Goal: Task Accomplishment & Management: Manage account settings

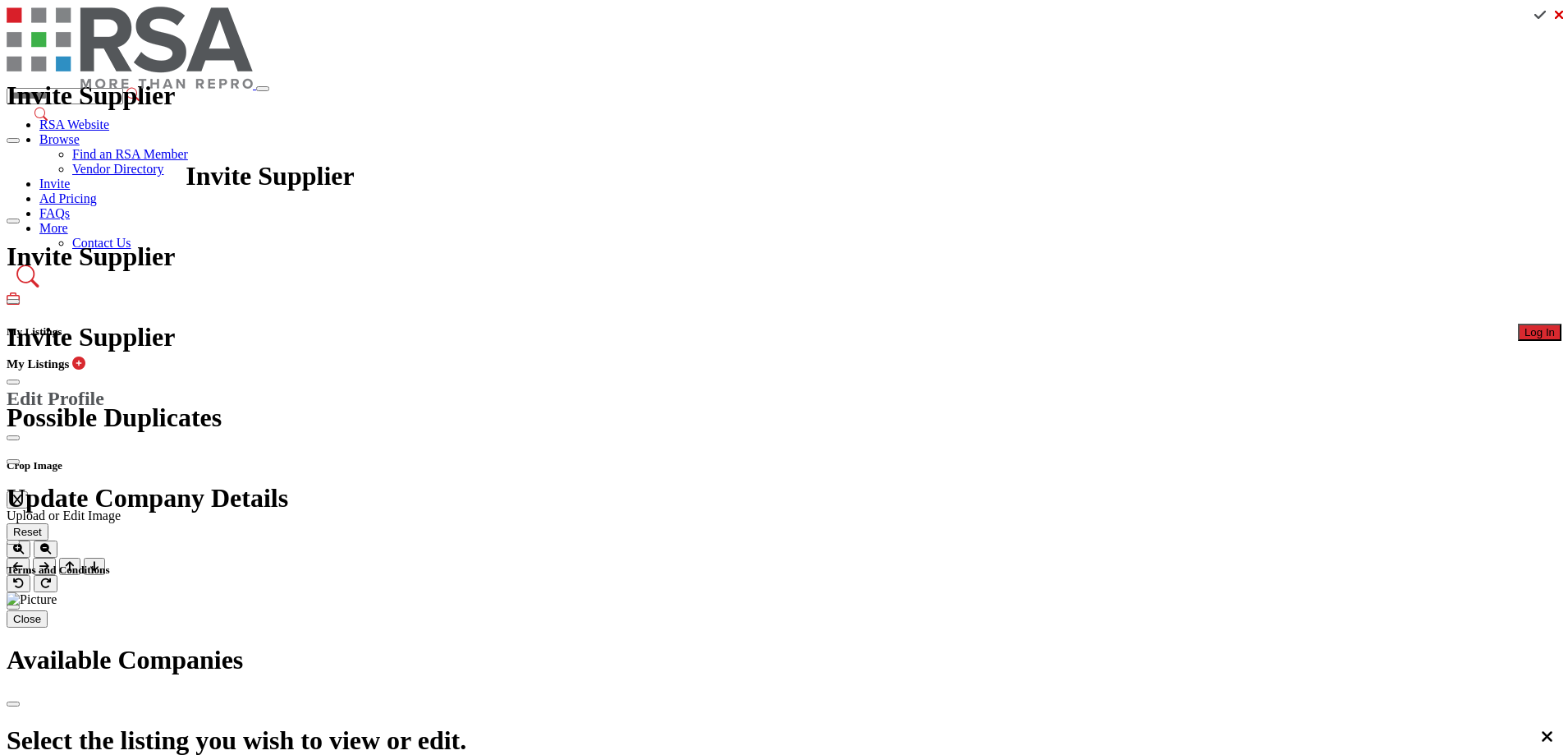
click at [1525, 326] on span "Log In" at bounding box center [1539, 332] width 31 height 12
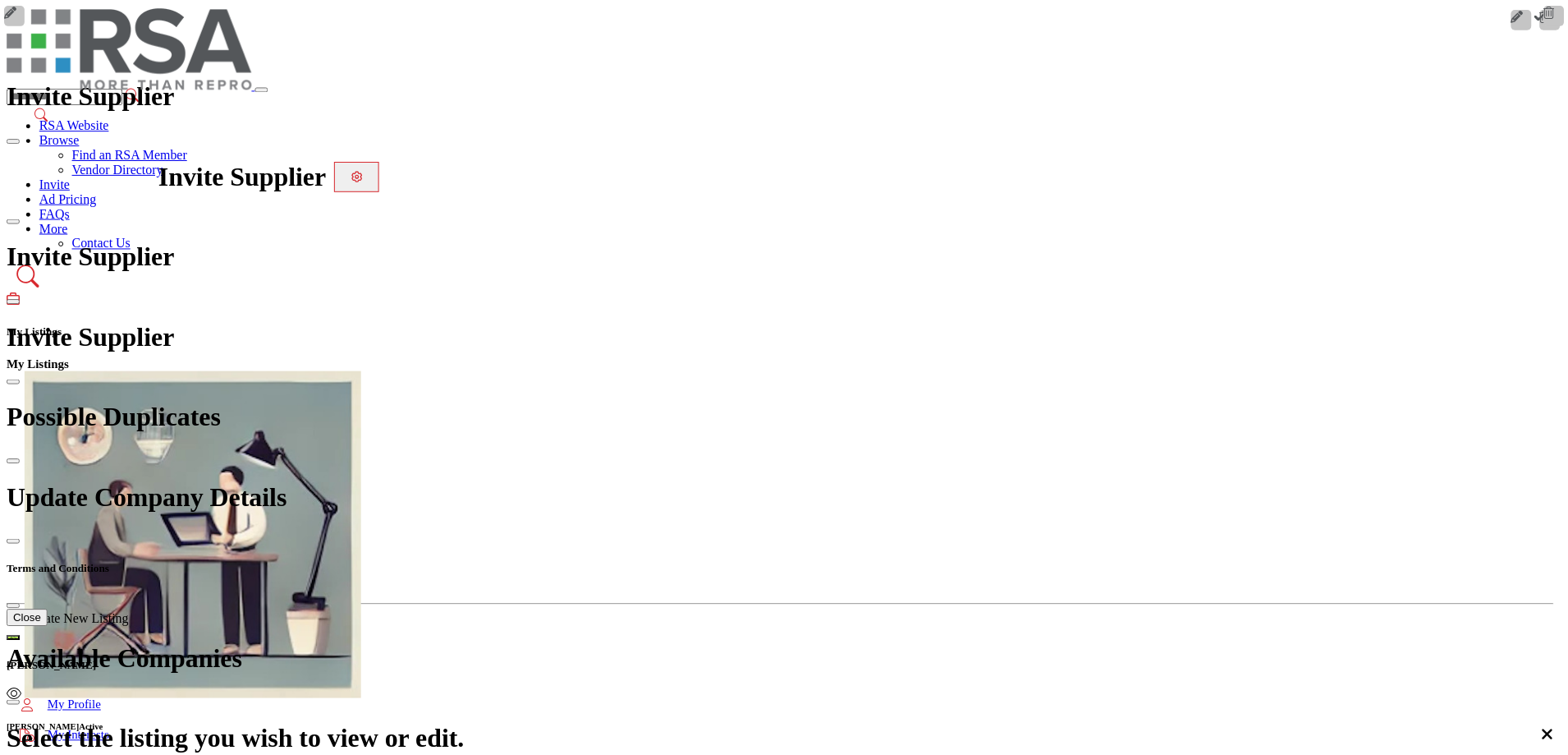
scroll to position [164, 0]
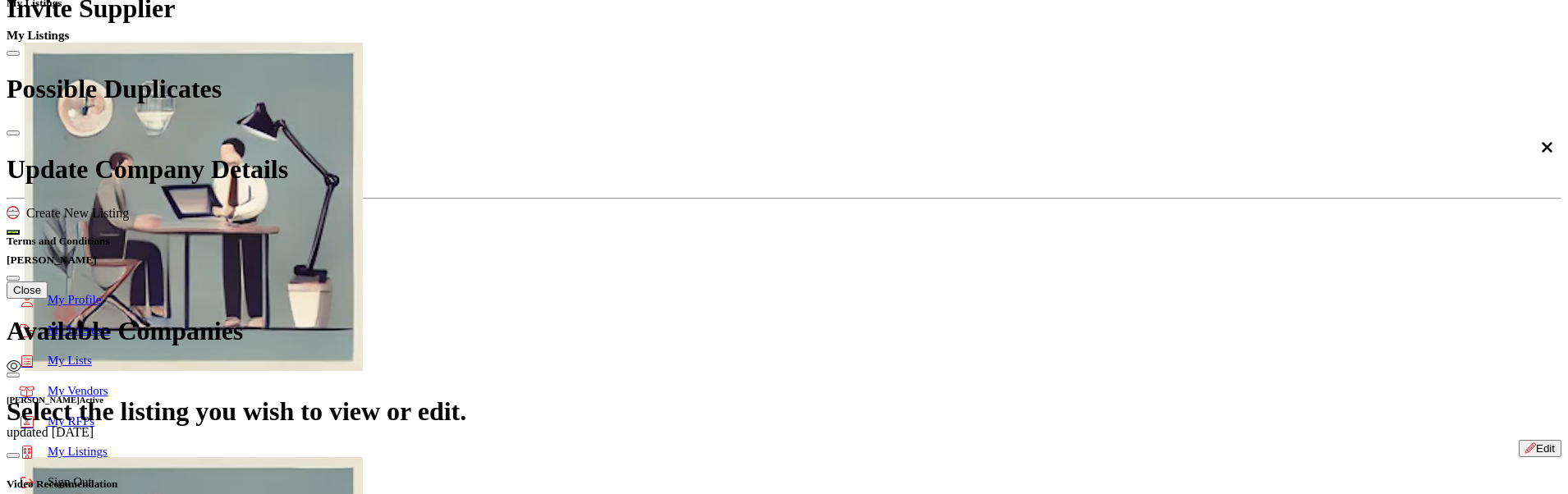
scroll to position [410, 0]
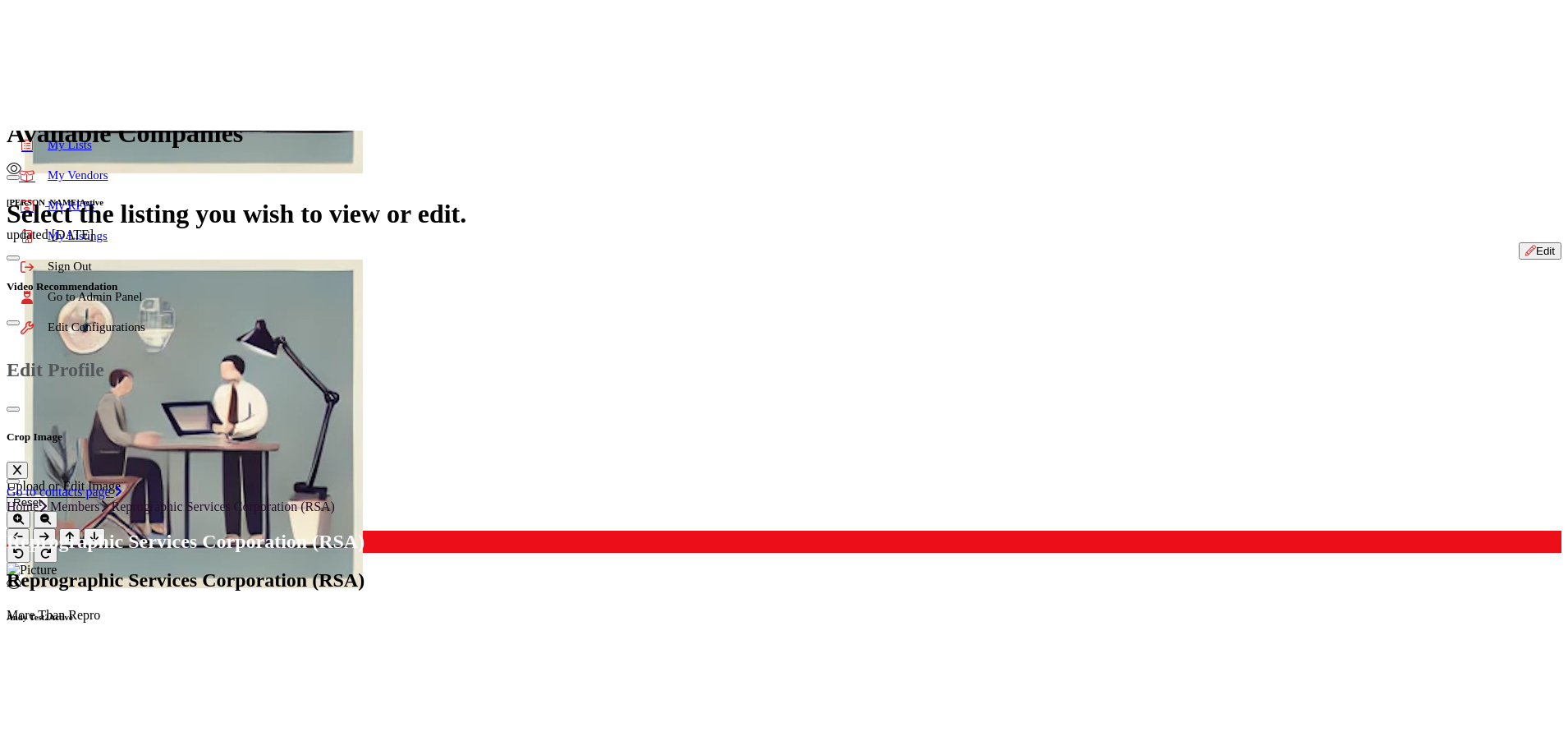
scroll to position [657, 0]
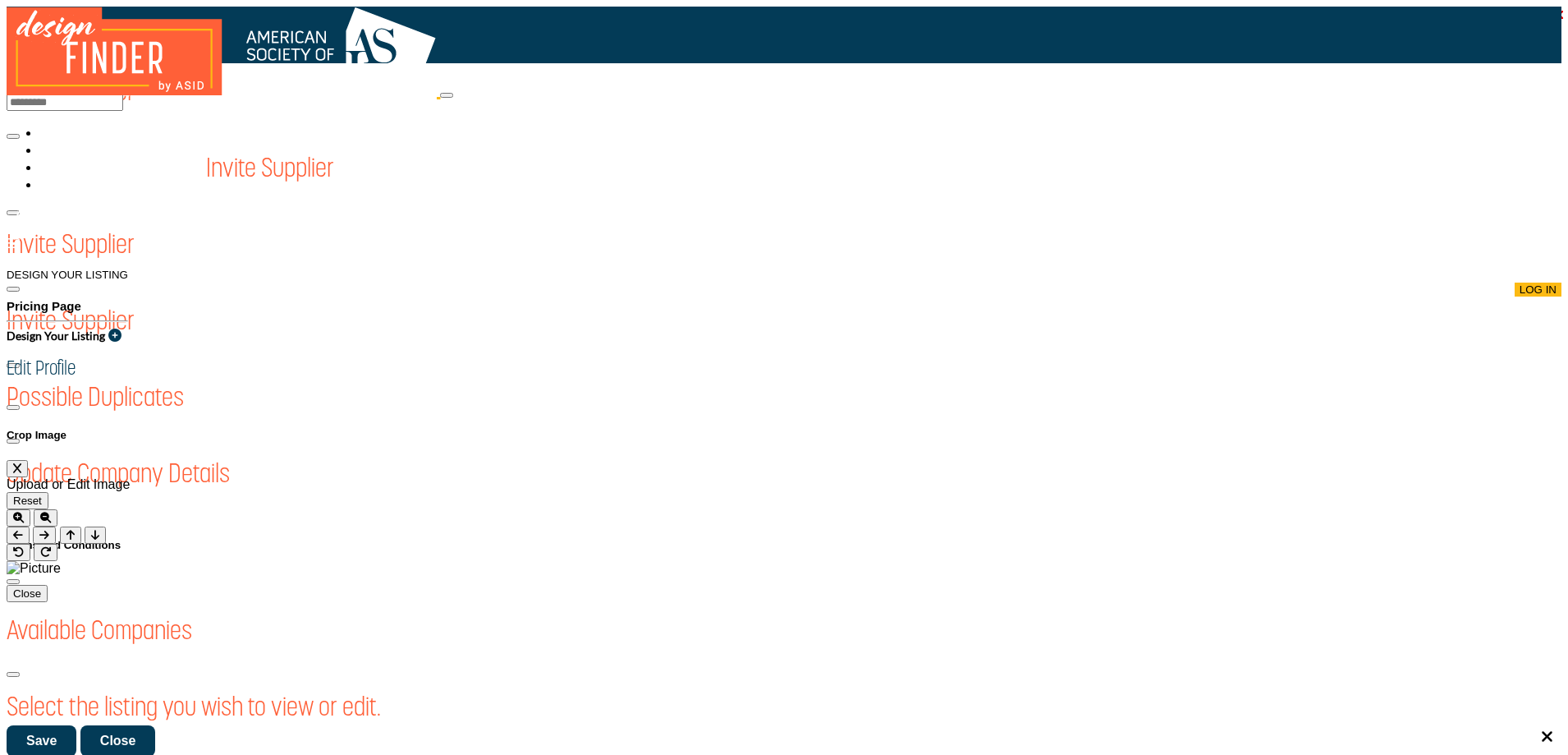
click at [0, 0] on div at bounding box center [0, 0] width 0 height 0
click at [1515, 282] on button "Log In" at bounding box center [1537, 289] width 46 height 14
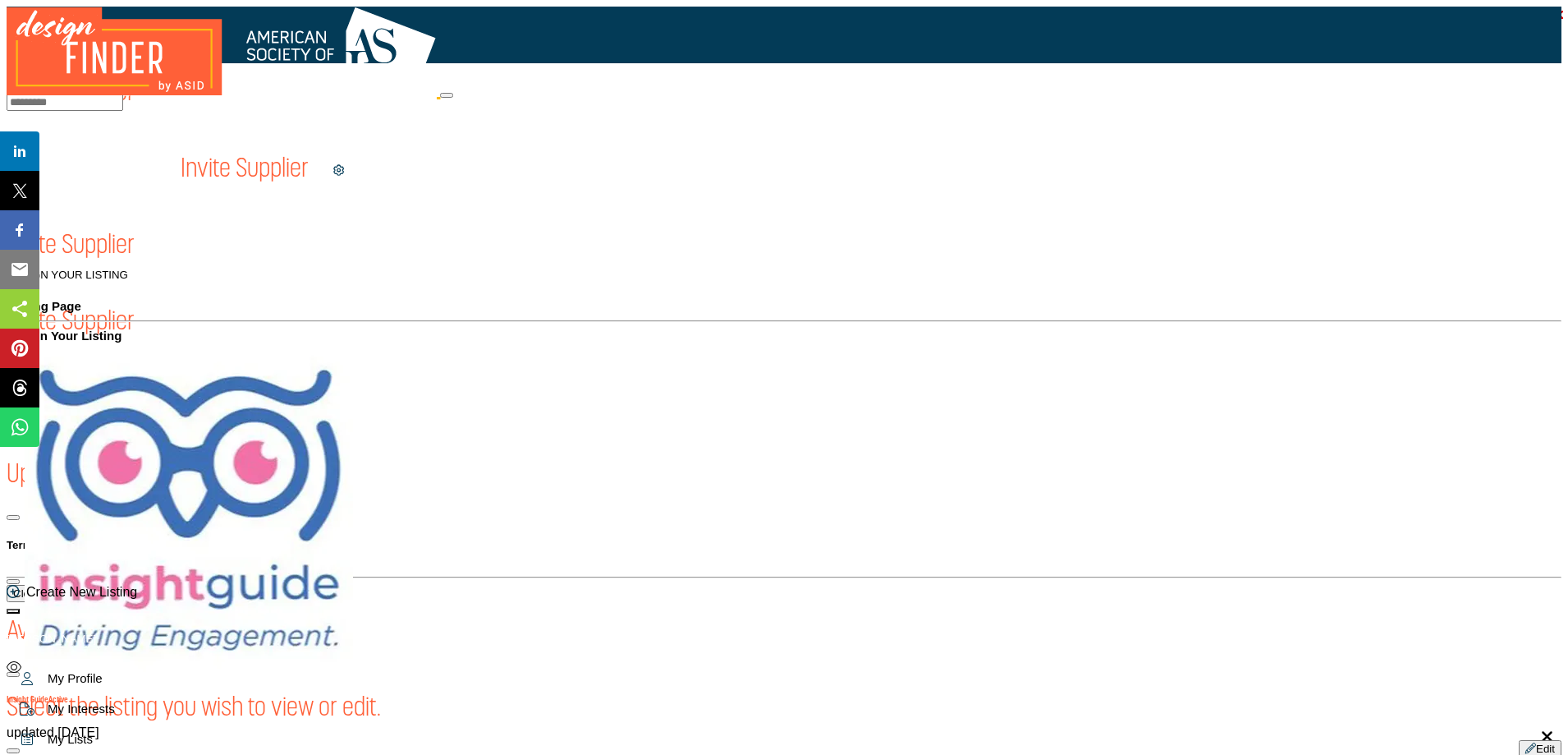
drag, startPoint x: 423, startPoint y: 554, endPoint x: 213, endPoint y: 523, distance: 212.3
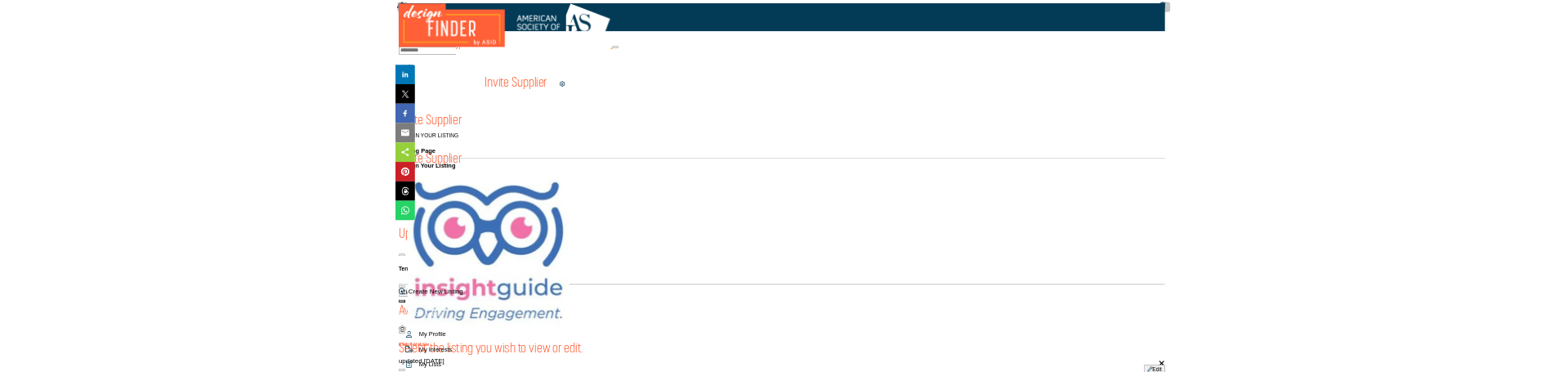
scroll to position [654, 0]
